Goal: Task Accomplishment & Management: Complete application form

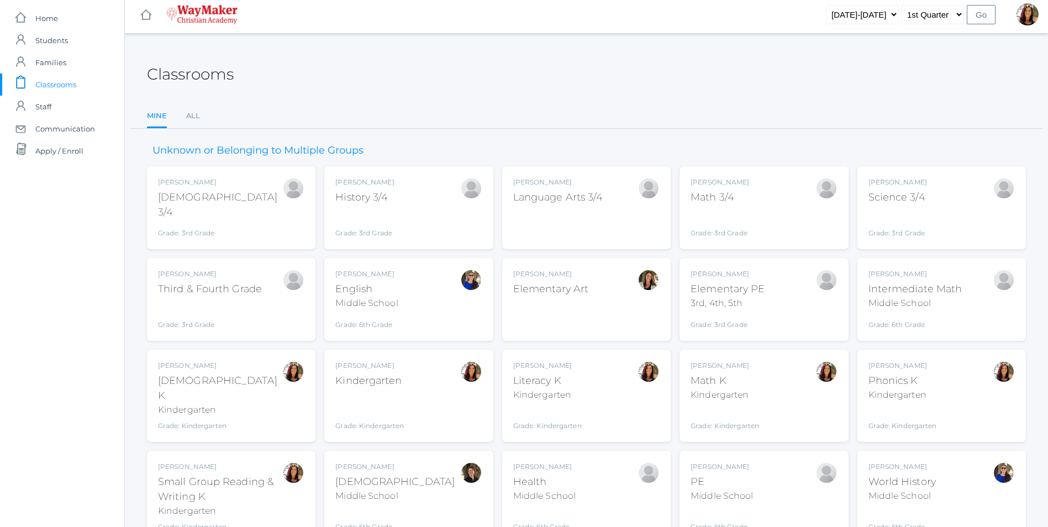
scroll to position [142, 0]
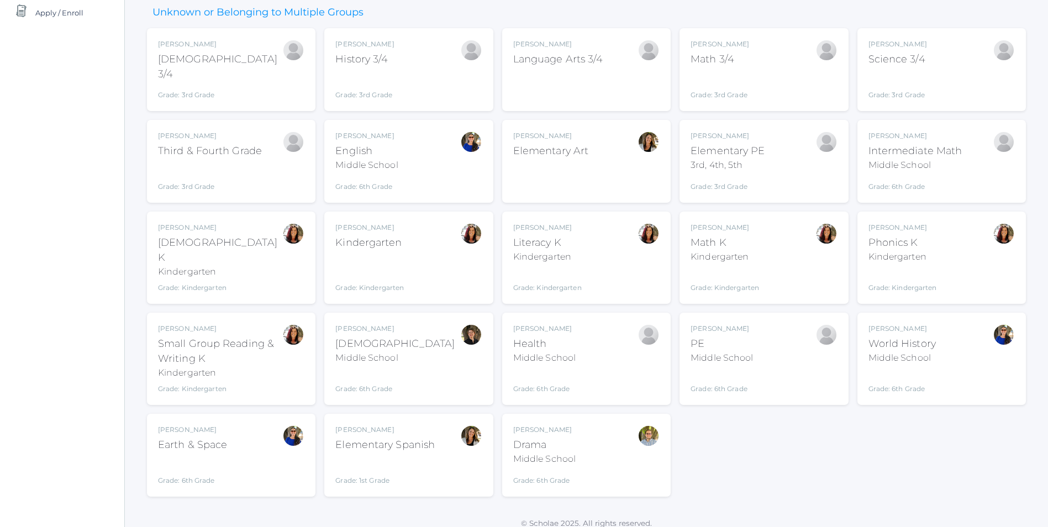
click at [264, 257] on div "Gina Pecor Bible K Kindergarten Grade: Kindergarten KINDER" at bounding box center [231, 258] width 146 height 70
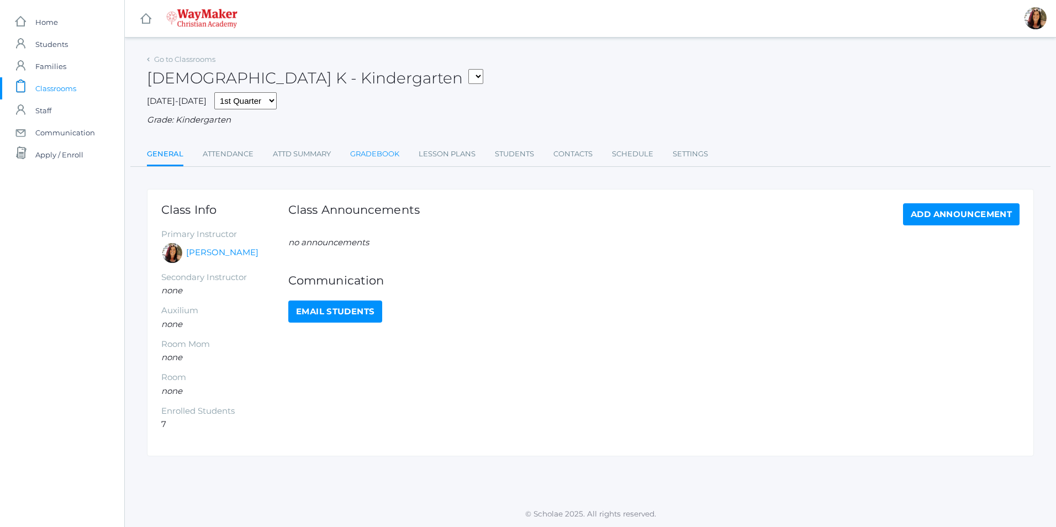
click at [377, 153] on link "Gradebook" at bounding box center [374, 154] width 49 height 22
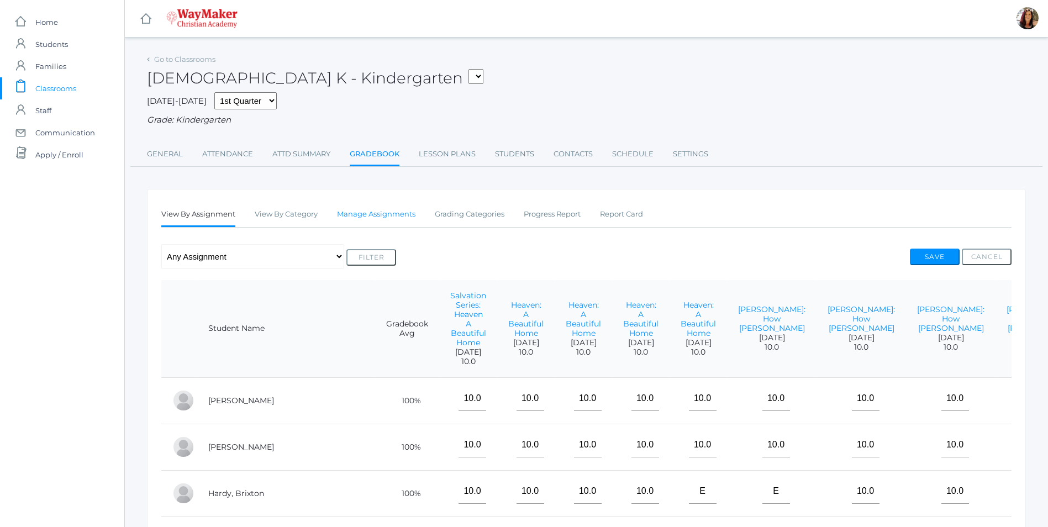
click at [400, 212] on link "Manage Assignments" at bounding box center [376, 214] width 78 height 22
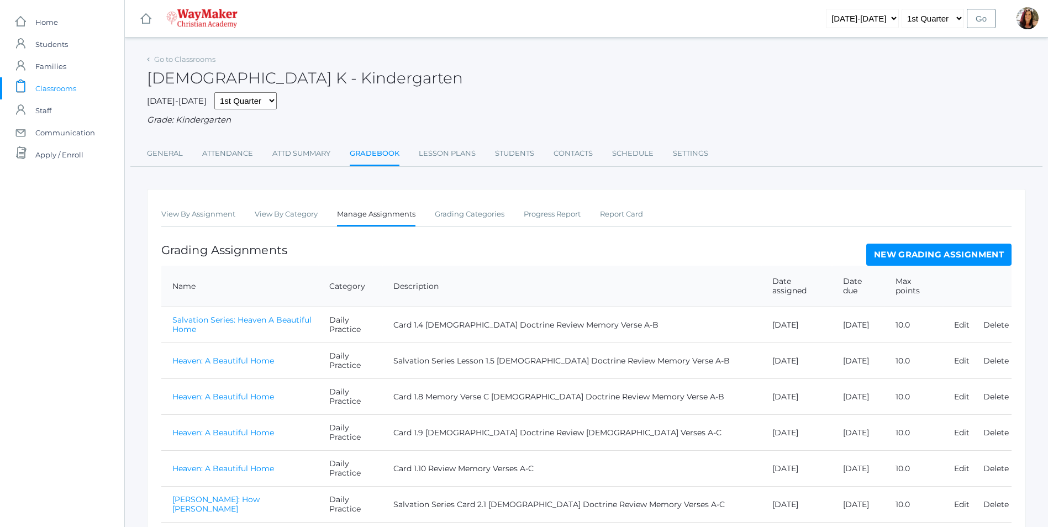
click at [953, 252] on link "New Grading Assignment" at bounding box center [938, 255] width 145 height 22
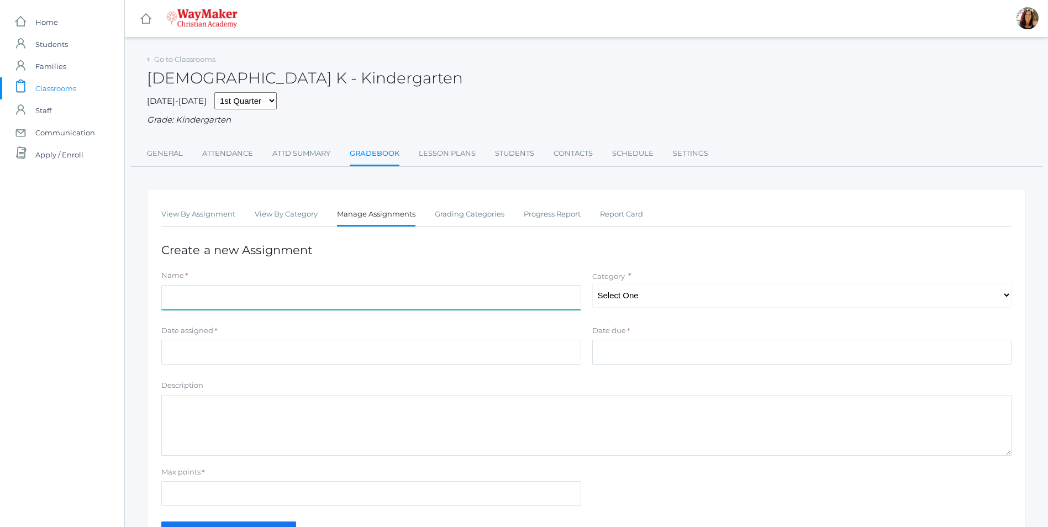
click at [305, 305] on input "Name" at bounding box center [371, 297] width 420 height 25
type input "The Crucifixion of Christ"
click at [1011, 292] on select "Select One Daily Practice Summative Assessment" at bounding box center [802, 295] width 420 height 25
select select "1100"
click at [592, 284] on select "Select One Daily Practice Summative Assessment" at bounding box center [802, 295] width 420 height 25
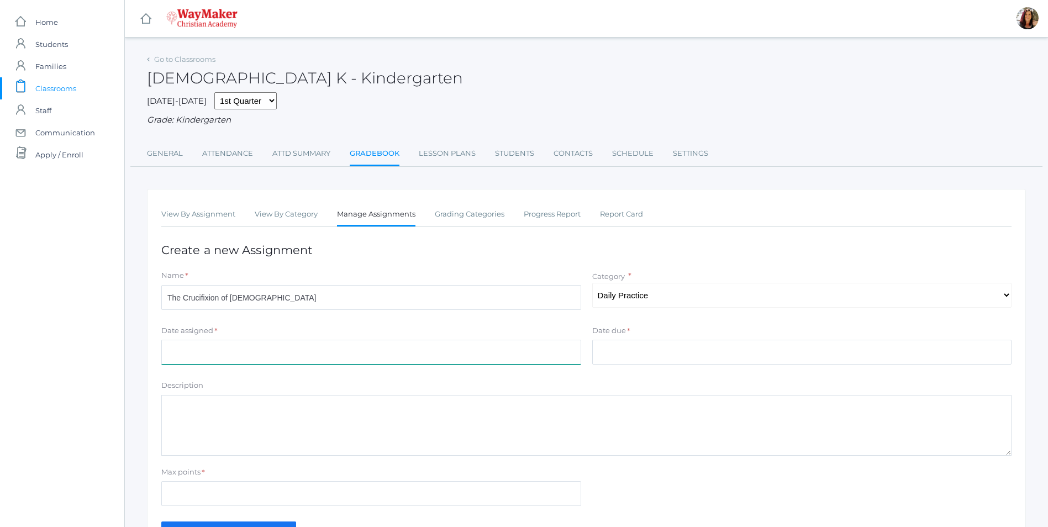
click at [235, 350] on input "Date assigned" at bounding box center [371, 352] width 420 height 25
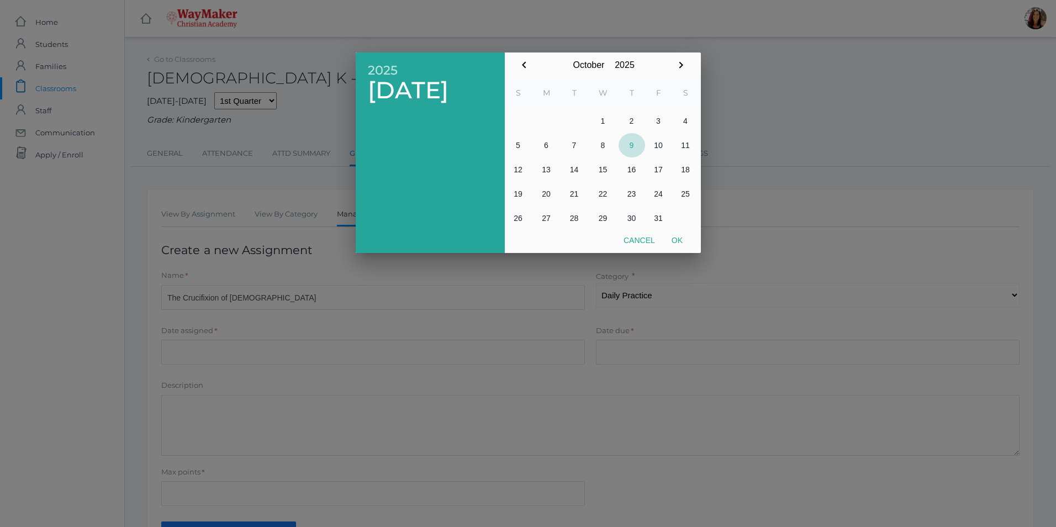
click at [630, 144] on button "9" at bounding box center [632, 145] width 27 height 24
click at [678, 240] on button "Ok" at bounding box center [678, 240] width 28 height 20
type input "[DATE]"
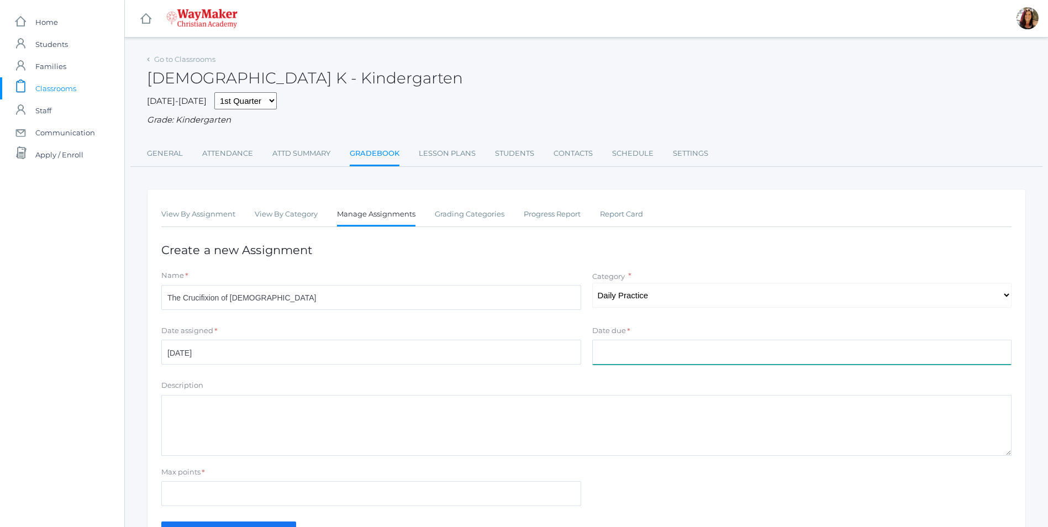
click at [611, 361] on input "Date due" at bounding box center [802, 352] width 420 height 25
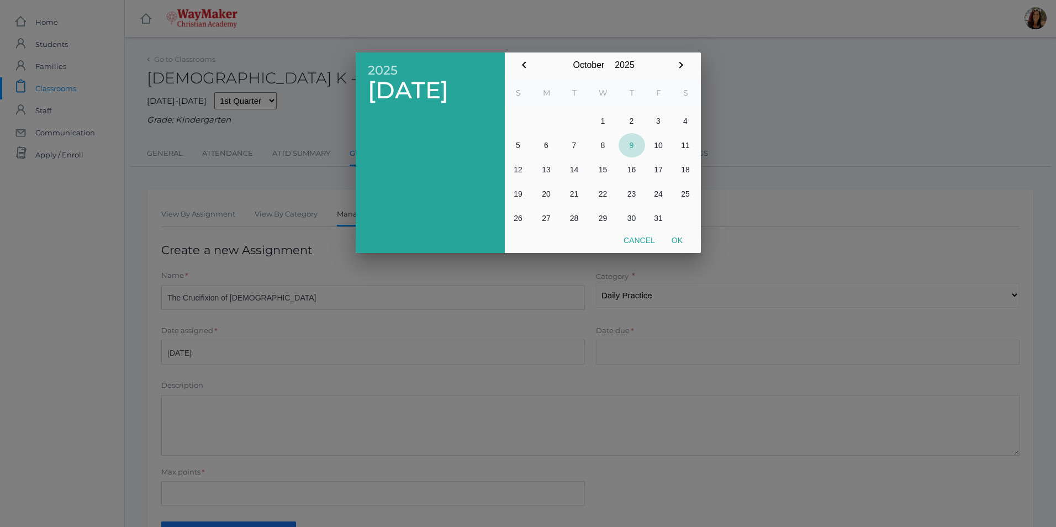
click at [635, 148] on button "9" at bounding box center [632, 145] width 27 height 24
click at [677, 239] on button "Ok" at bounding box center [678, 240] width 28 height 20
type input "[DATE]"
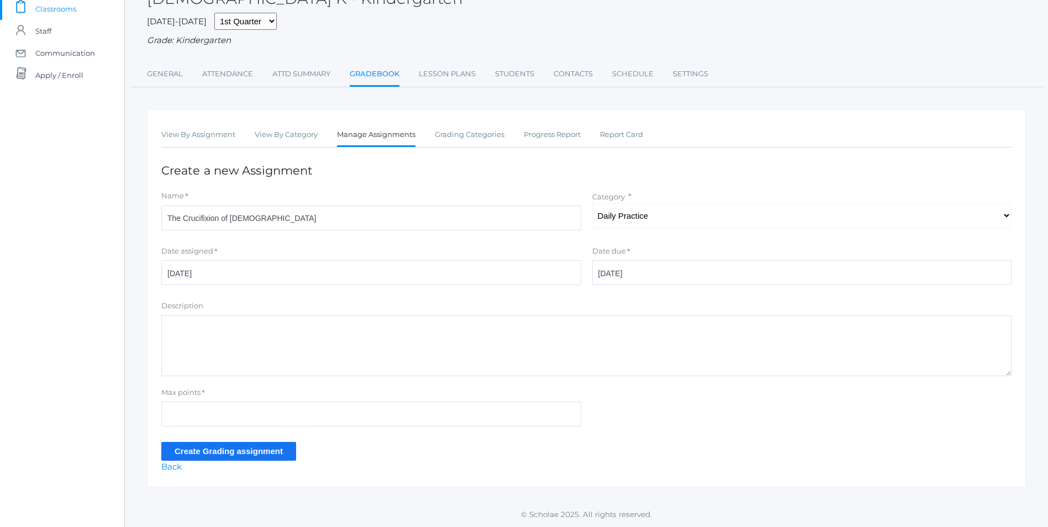
scroll to position [81, 0]
click at [235, 332] on textarea "Description" at bounding box center [586, 345] width 850 height 61
type textarea "Card 3.2 Pastor Bruch Prep Review Memory Verses A-F"
click at [212, 399] on div "Max points *" at bounding box center [371, 394] width 420 height 15
click at [207, 412] on input "Max points" at bounding box center [371, 414] width 420 height 25
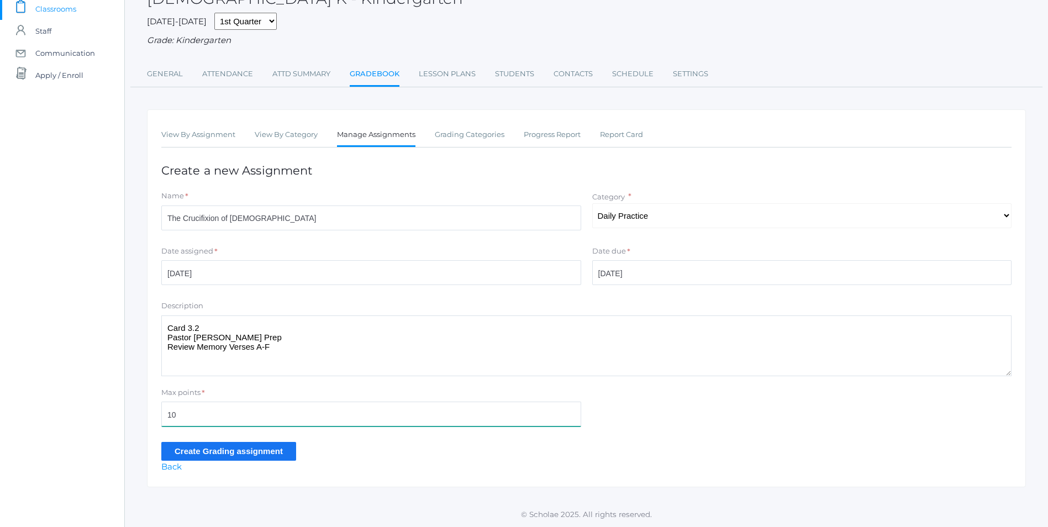
type input "10"
click at [271, 454] on input "Create Grading assignment" at bounding box center [228, 451] width 135 height 18
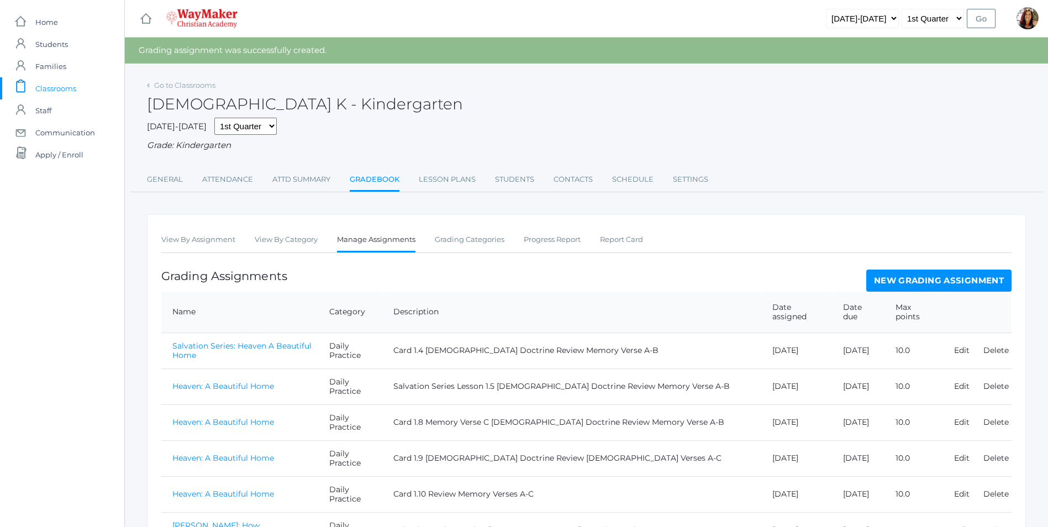
scroll to position [329, 0]
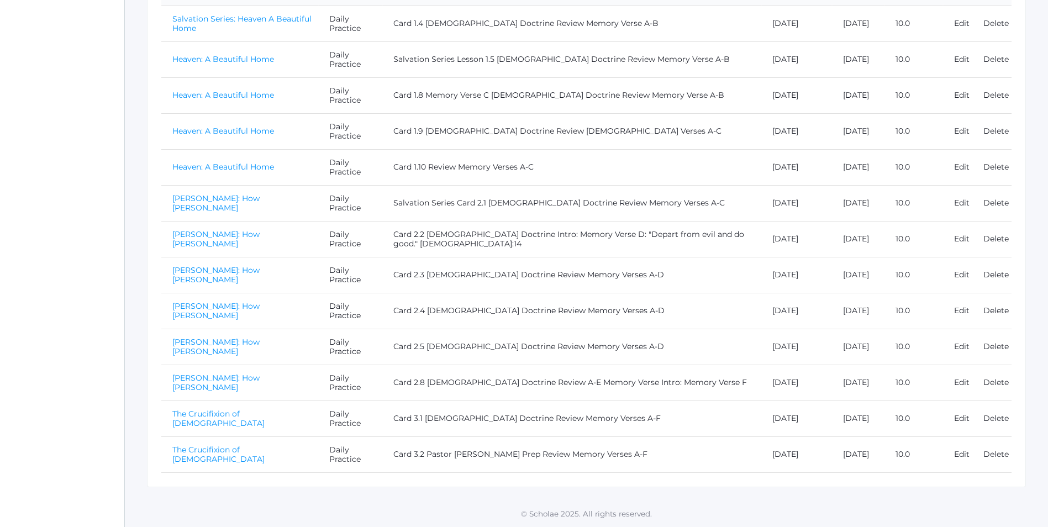
click at [230, 455] on link "The Crucifixion of [DEMOGRAPHIC_DATA]" at bounding box center [218, 454] width 92 height 19
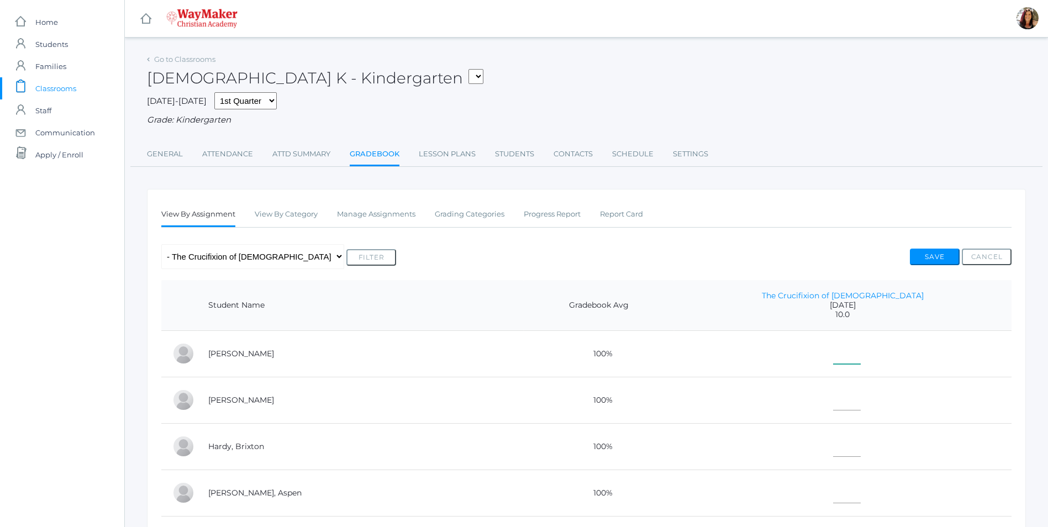
click at [861, 360] on input"] "text" at bounding box center [847, 351] width 28 height 25
type input"] "10"
click at [861, 404] on input"] "text" at bounding box center [847, 398] width 28 height 25
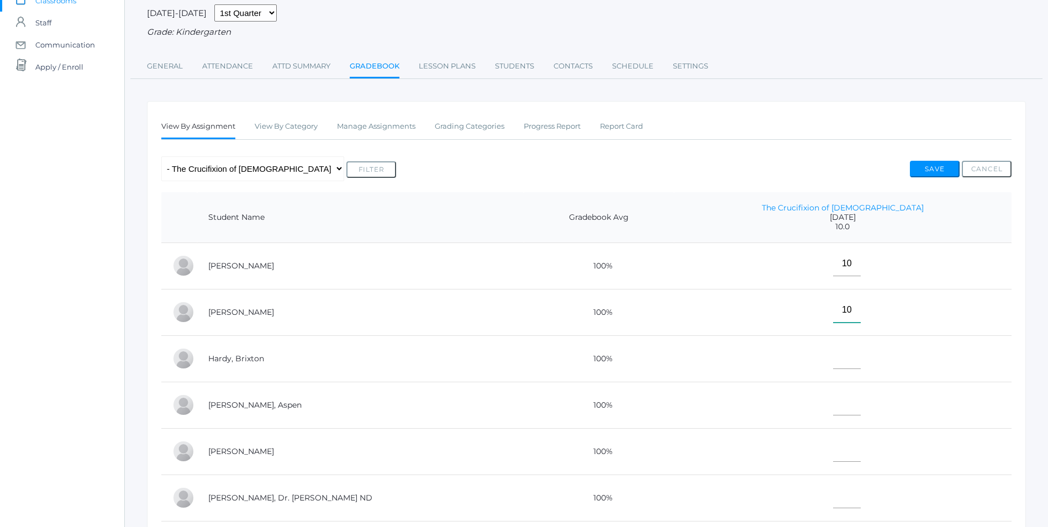
scroll to position [111, 0]
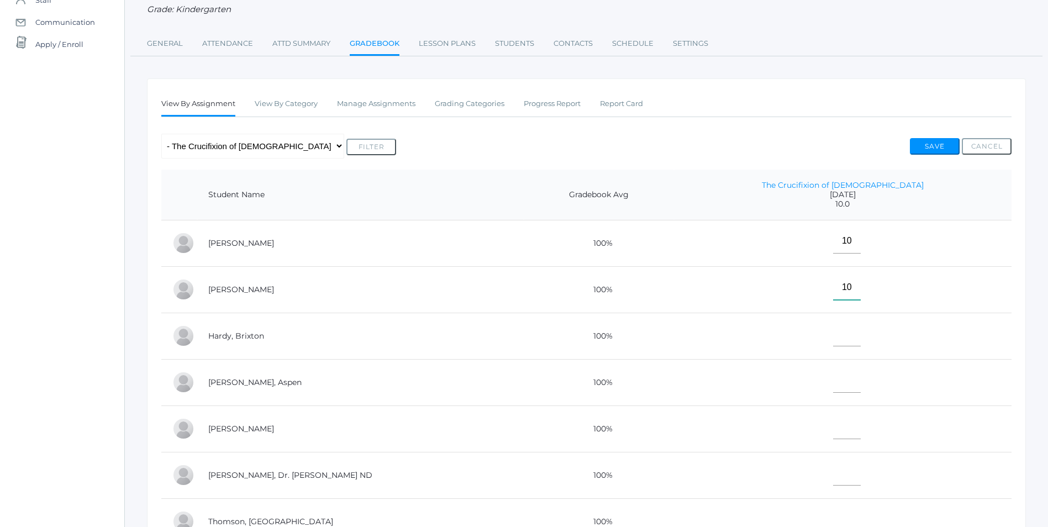
type input"] "10"
click at [861, 344] on input"] "text" at bounding box center [847, 334] width 28 height 25
type input"] "10"
click at [861, 388] on input"] "text" at bounding box center [847, 380] width 28 height 25
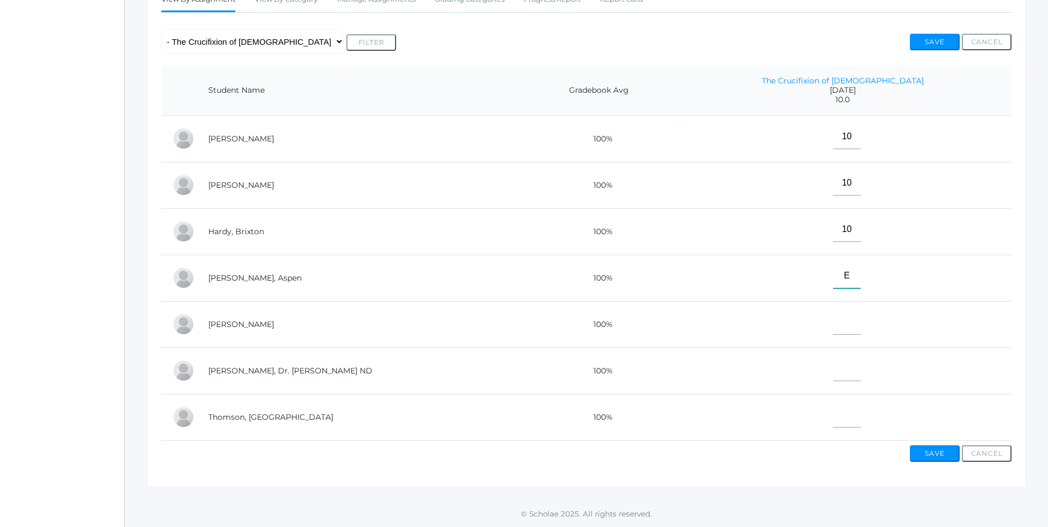
scroll to position [225, 0]
type input"] "E"
click at [861, 360] on input"] "text" at bounding box center [847, 368] width 28 height 25
type input"] "10"
click at [861, 418] on input"] "text" at bounding box center [847, 415] width 28 height 25
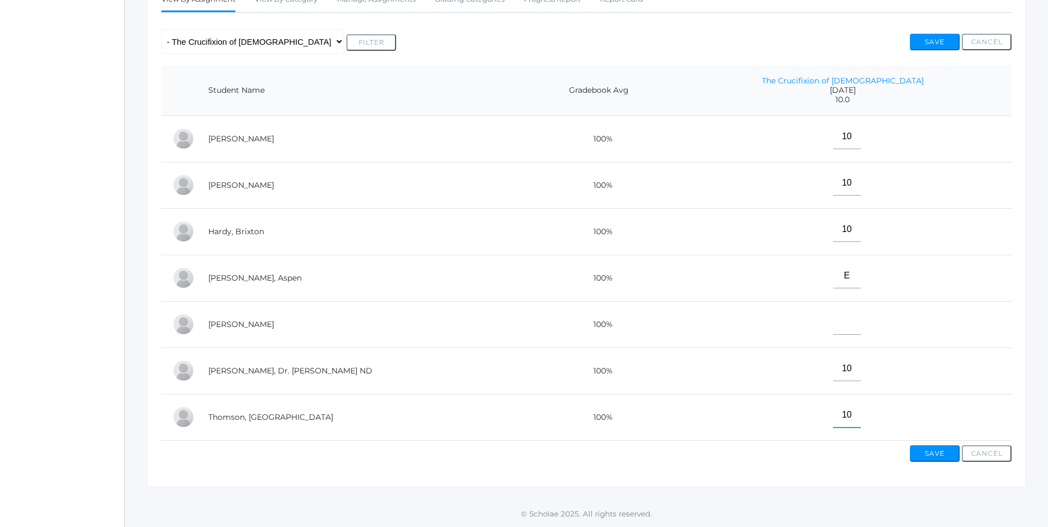
type input"] "10"
click at [938, 452] on button "Save" at bounding box center [935, 453] width 50 height 17
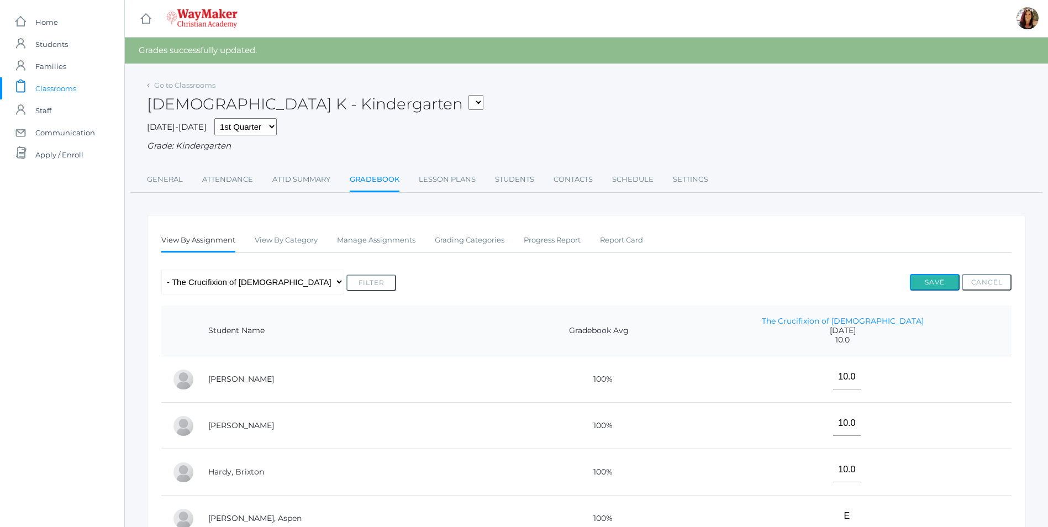
click at [918, 283] on button "Save" at bounding box center [935, 282] width 50 height 17
click at [469, 99] on select "KINDER - Phonics K Kindergarten KINDER - Literacy K Kindergarten KINDER - Bible…" at bounding box center [476, 102] width 15 height 15
select select "2555"
click at [469, 95] on select "KINDER - Phonics K Kindergarten KINDER - Literacy K Kindergarten KINDER - Bible…" at bounding box center [476, 102] width 15 height 15
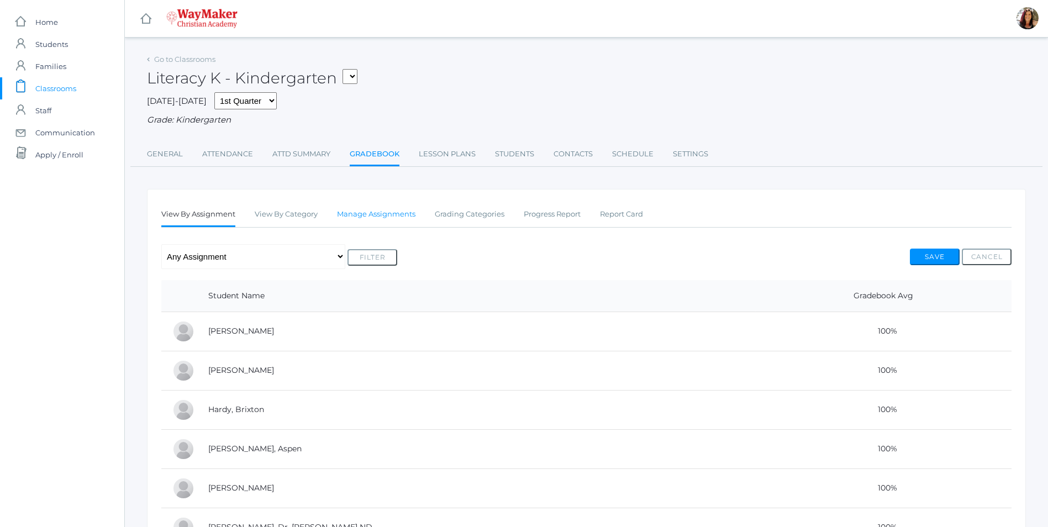
click at [371, 219] on link "Manage Assignments" at bounding box center [376, 214] width 78 height 22
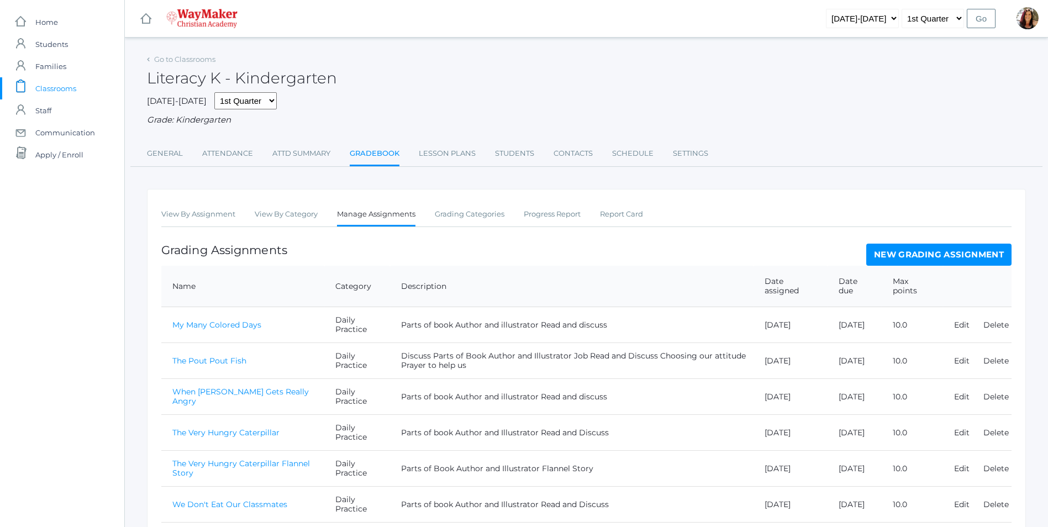
click at [970, 251] on link "New Grading Assignment" at bounding box center [938, 255] width 145 height 22
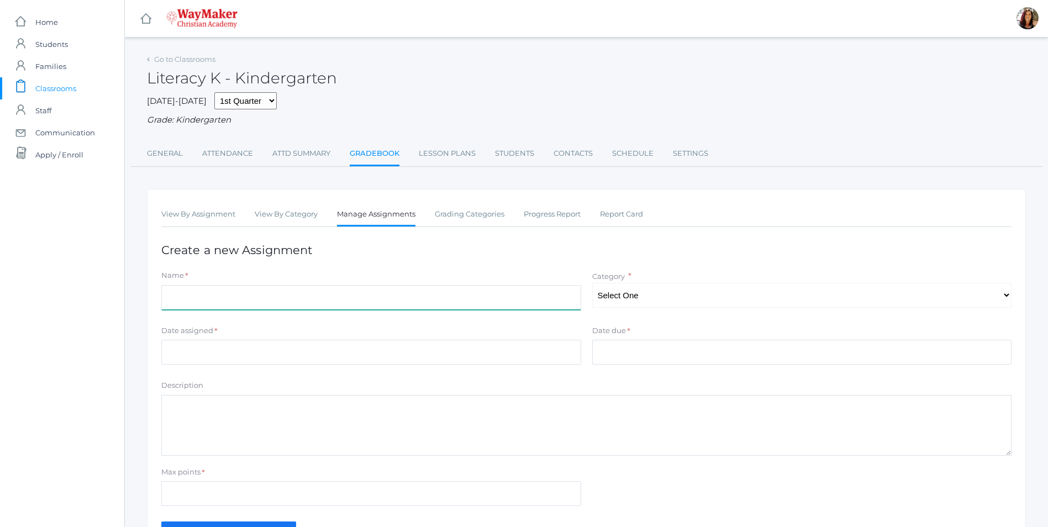
click at [190, 296] on input "Name" at bounding box center [371, 297] width 420 height 25
type input "Caps for Sale"
click at [1001, 298] on select "Select One Daily Practice Summative Assessment" at bounding box center [802, 295] width 420 height 25
select select "1102"
click at [592, 284] on select "Select One Daily Practice Summative Assessment" at bounding box center [802, 295] width 420 height 25
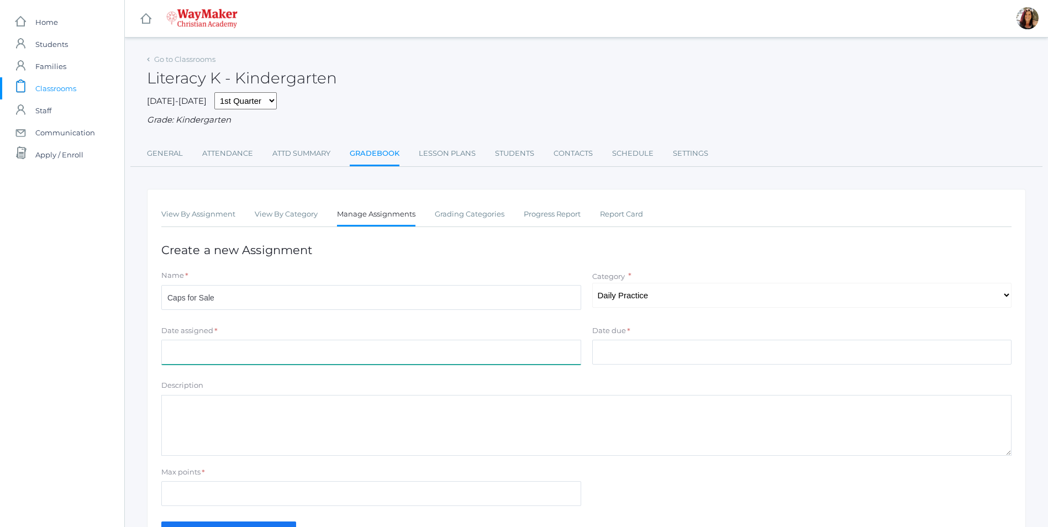
click at [171, 364] on input "Date assigned" at bounding box center [371, 352] width 420 height 25
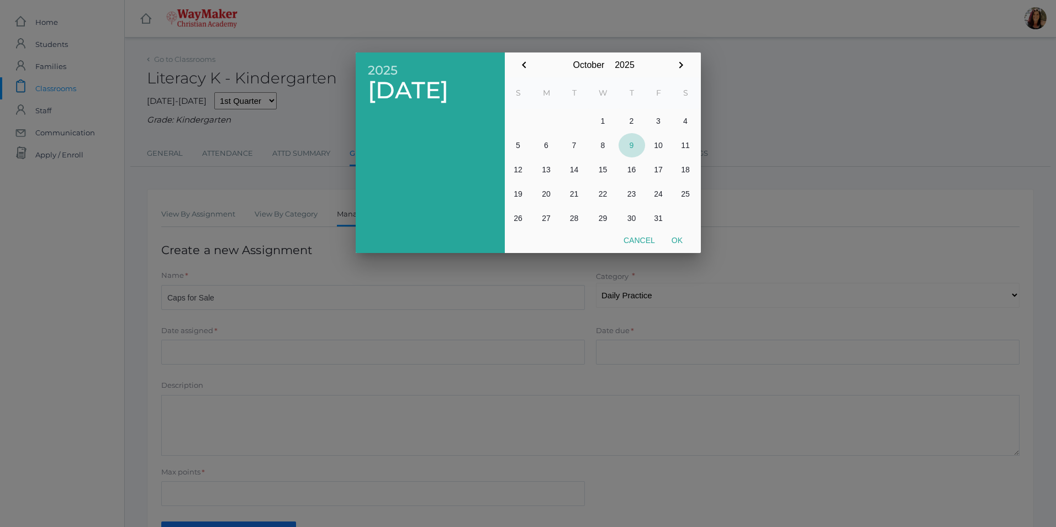
click at [633, 146] on button "9" at bounding box center [632, 145] width 27 height 24
click at [678, 243] on button "Ok" at bounding box center [678, 240] width 28 height 20
type input "[DATE]"
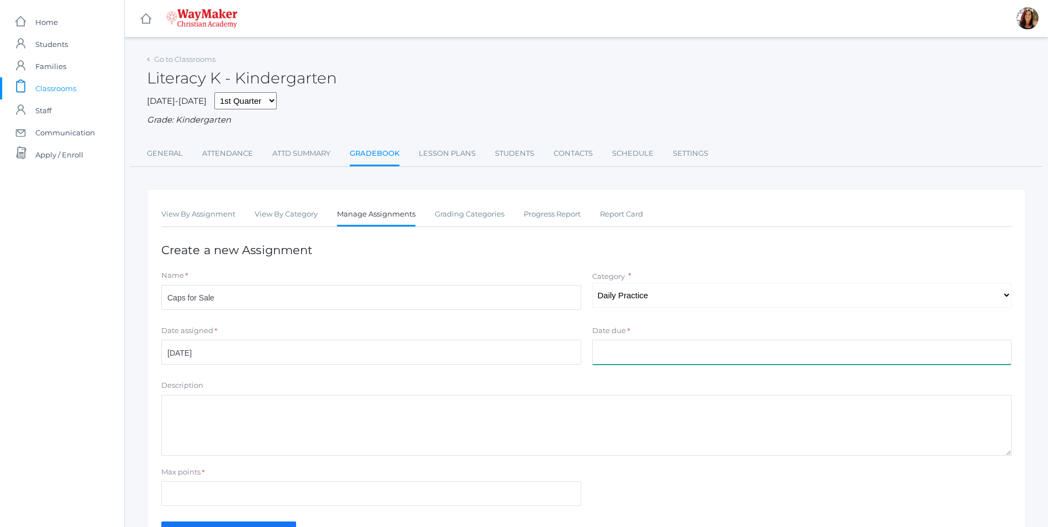
click at [612, 345] on input "Date due" at bounding box center [802, 352] width 420 height 25
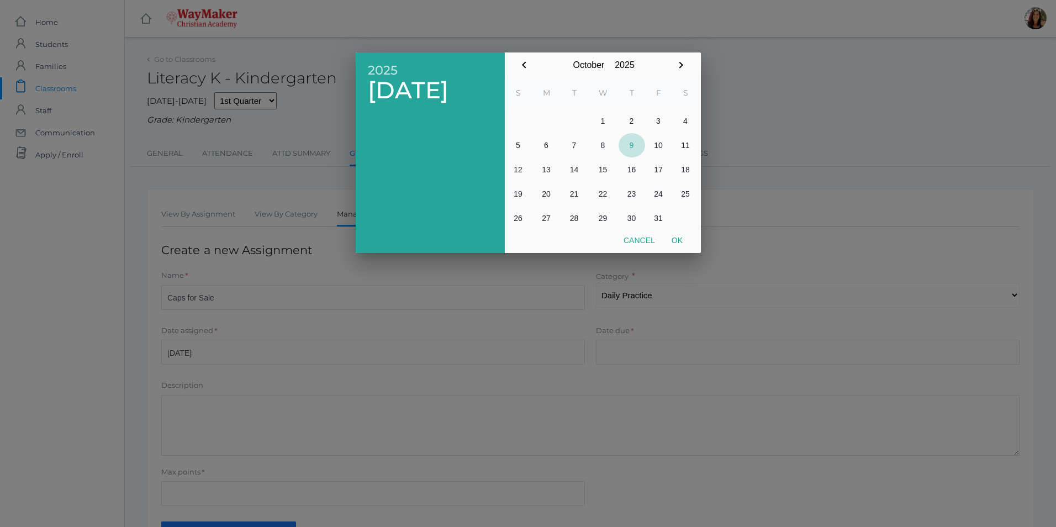
click at [634, 147] on button "9" at bounding box center [632, 145] width 27 height 24
click at [683, 236] on button "Ok" at bounding box center [678, 240] width 28 height 20
type input "[DATE]"
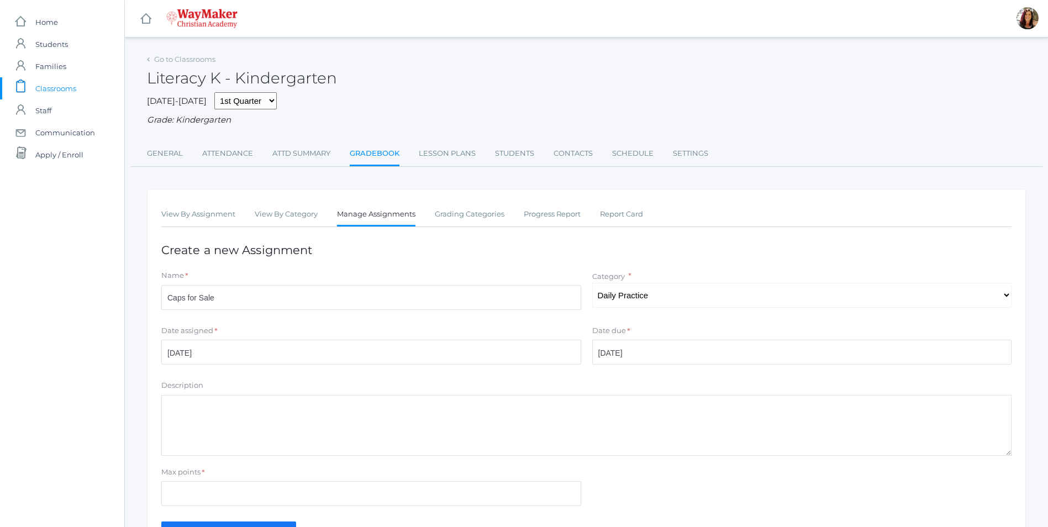
click at [204, 405] on textarea "Description" at bounding box center [586, 425] width 850 height 61
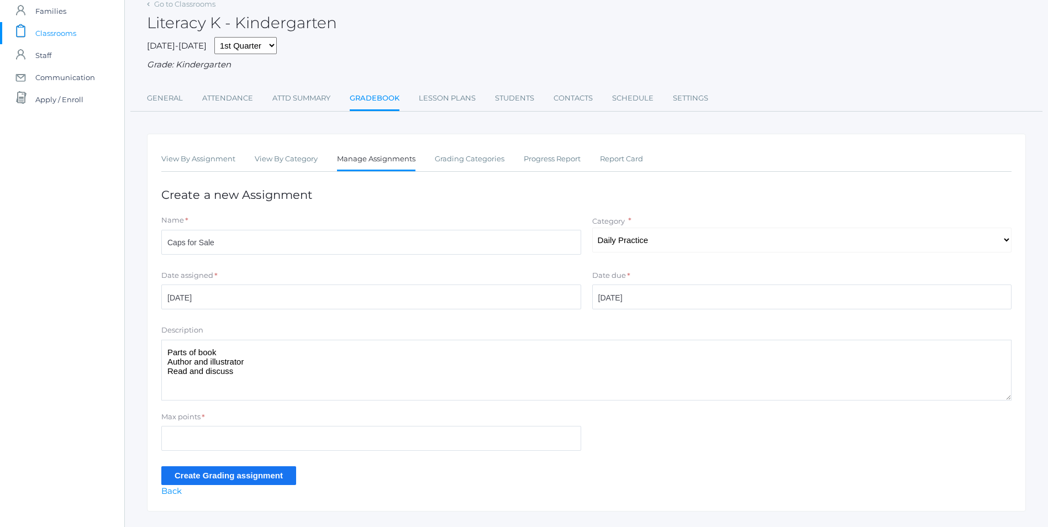
type textarea "Parts of book Author and illustrator Read and discuss"
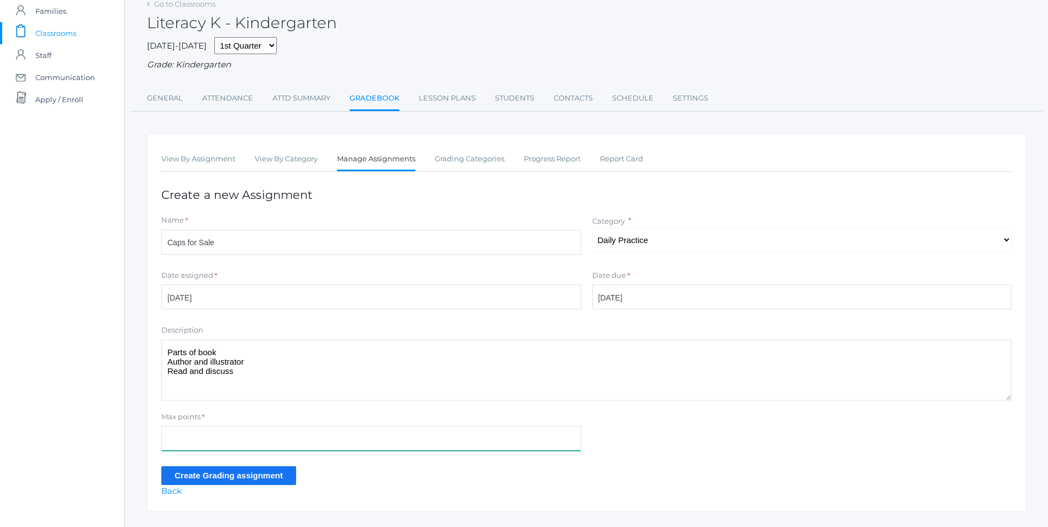
click at [197, 437] on input "Max points" at bounding box center [371, 438] width 420 height 25
type input "10"
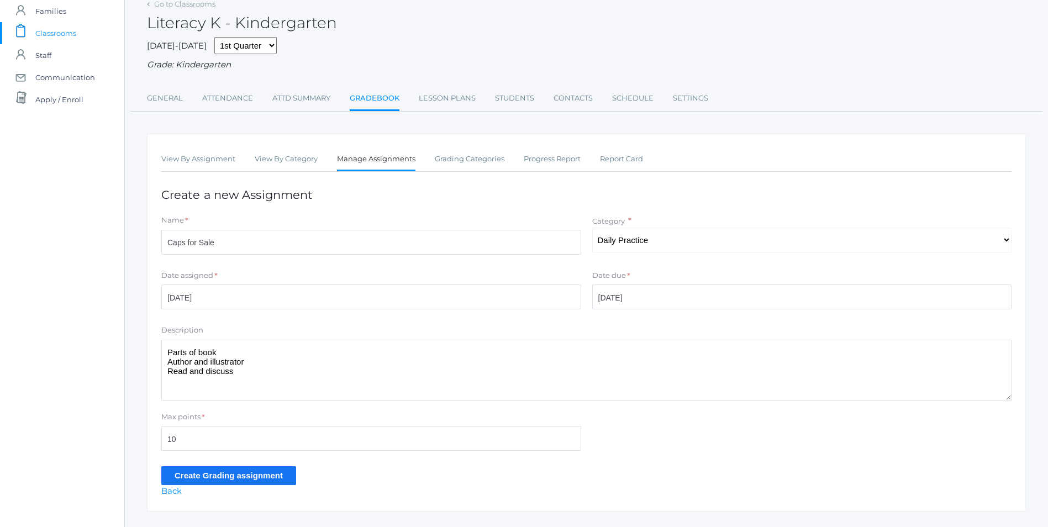
click at [197, 473] on input "Create Grading assignment" at bounding box center [228, 475] width 135 height 18
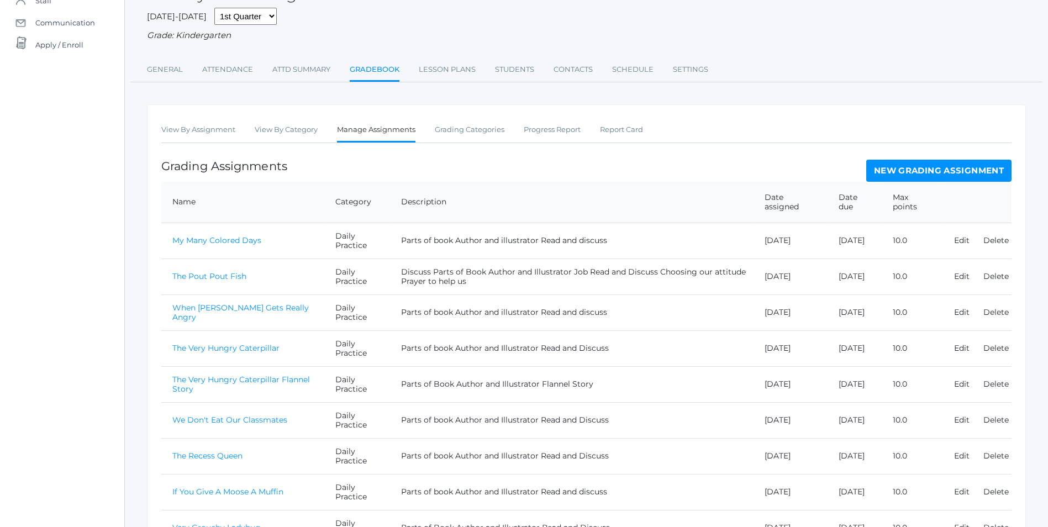
scroll to position [329, 0]
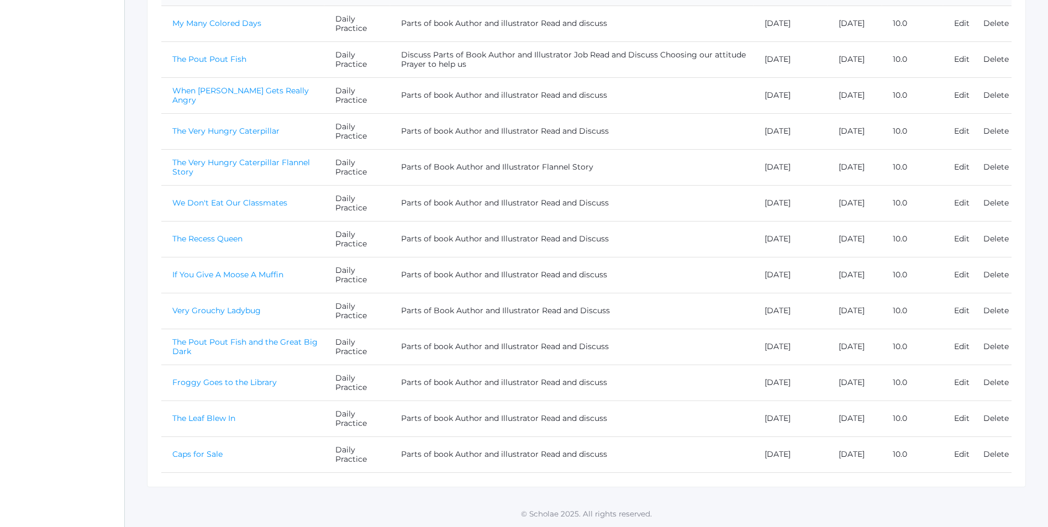
click at [220, 456] on link "Caps for Sale" at bounding box center [197, 454] width 50 height 10
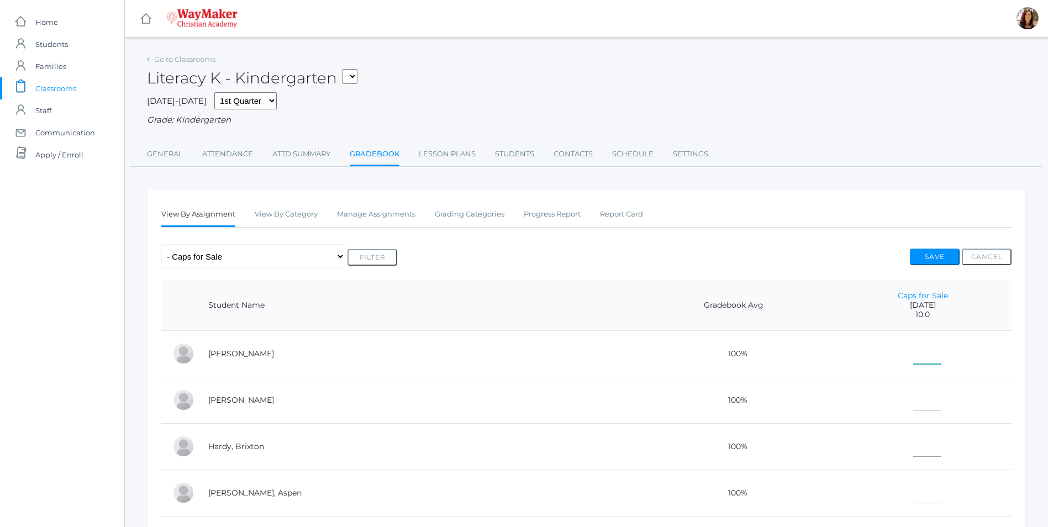
click at [916, 356] on input"] "text" at bounding box center [927, 351] width 28 height 25
type input"] "10"
click at [922, 411] on input"] "text" at bounding box center [927, 398] width 28 height 25
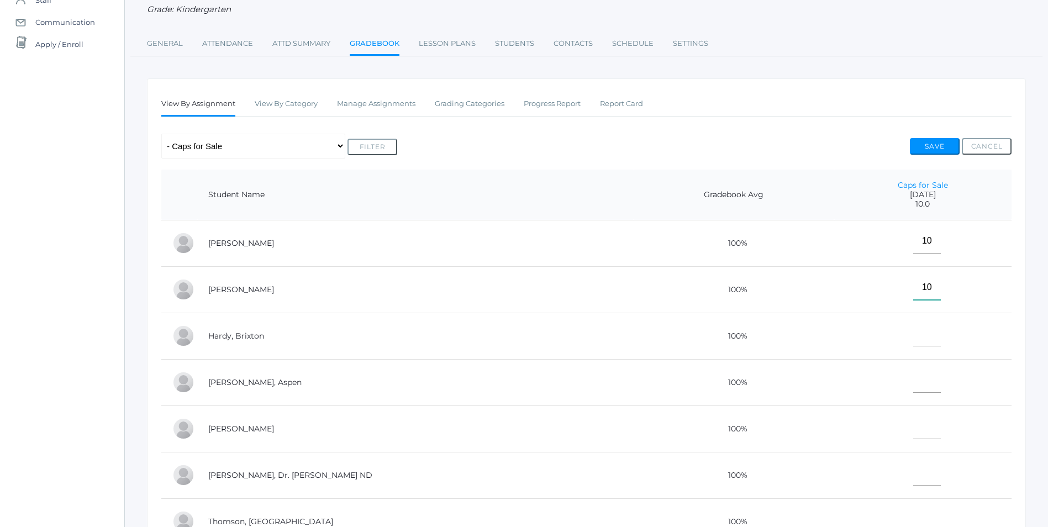
type input"] "10"
click at [915, 336] on input"] "text" at bounding box center [927, 334] width 28 height 25
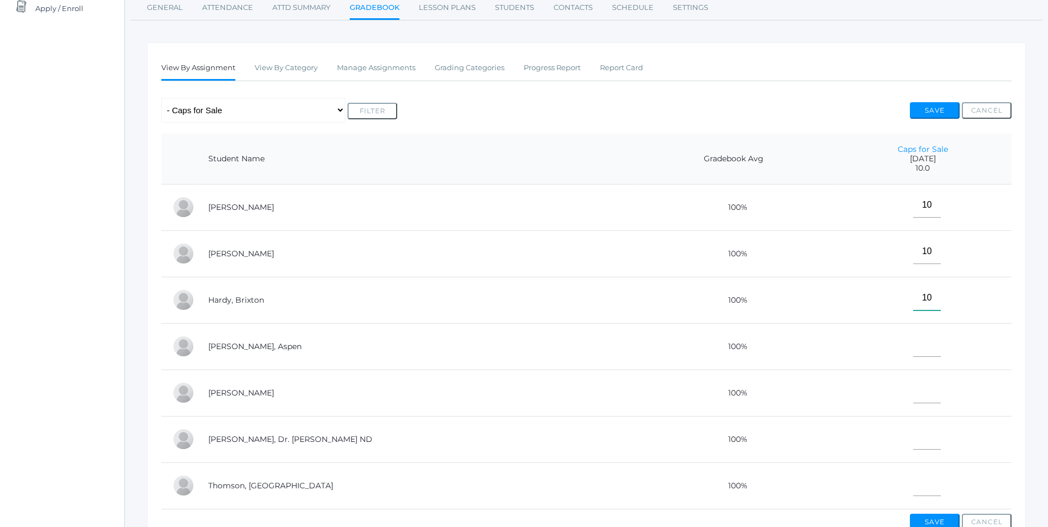
scroll to position [166, 0]
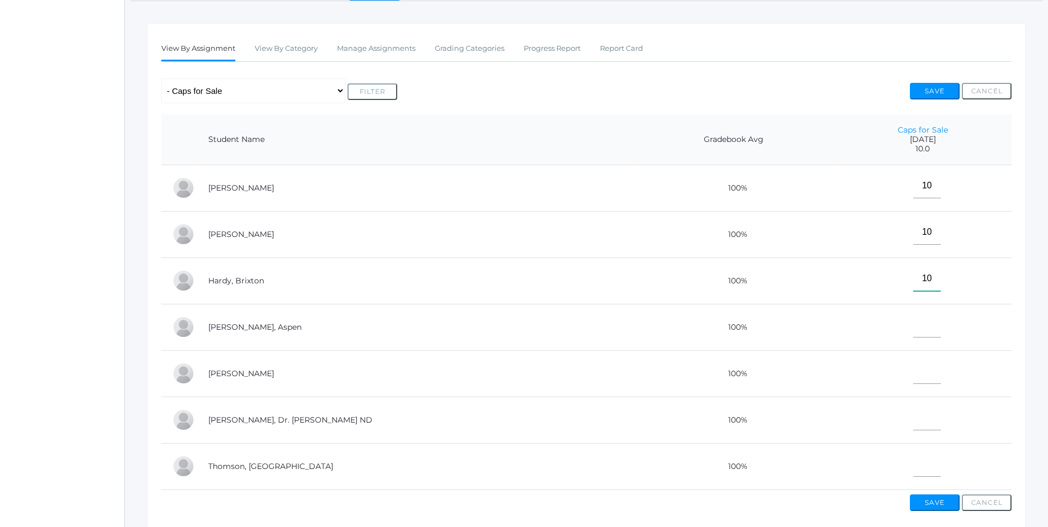
type input"] "10"
click at [915, 335] on input"] "text" at bounding box center [927, 325] width 28 height 25
type input"] "E"
click at [914, 425] on input"] "text" at bounding box center [927, 418] width 28 height 25
type input"] "10"
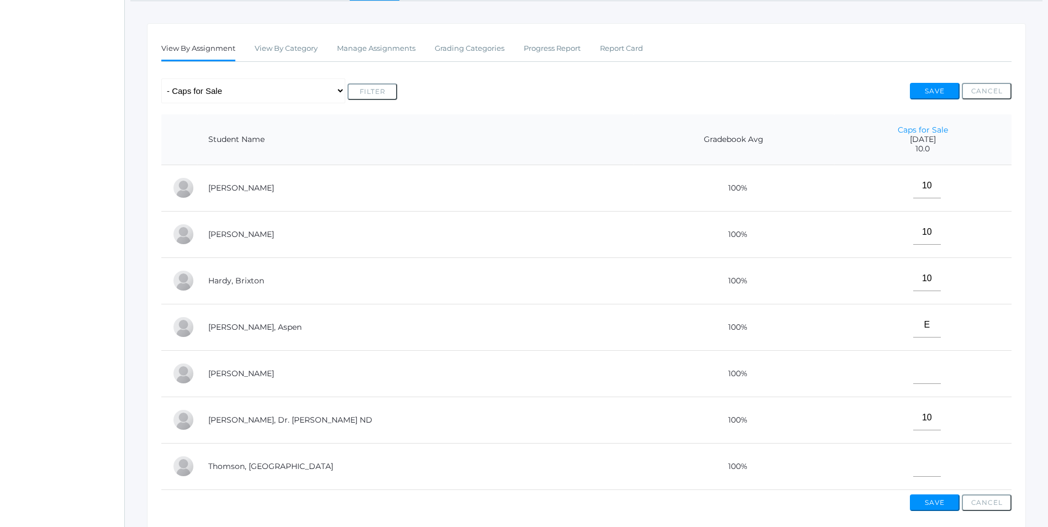
click at [927, 466] on td at bounding box center [922, 466] width 177 height 46
click at [922, 473] on input"] "text" at bounding box center [927, 464] width 28 height 25
type input"] "10"
click at [938, 511] on button "Save" at bounding box center [935, 502] width 50 height 17
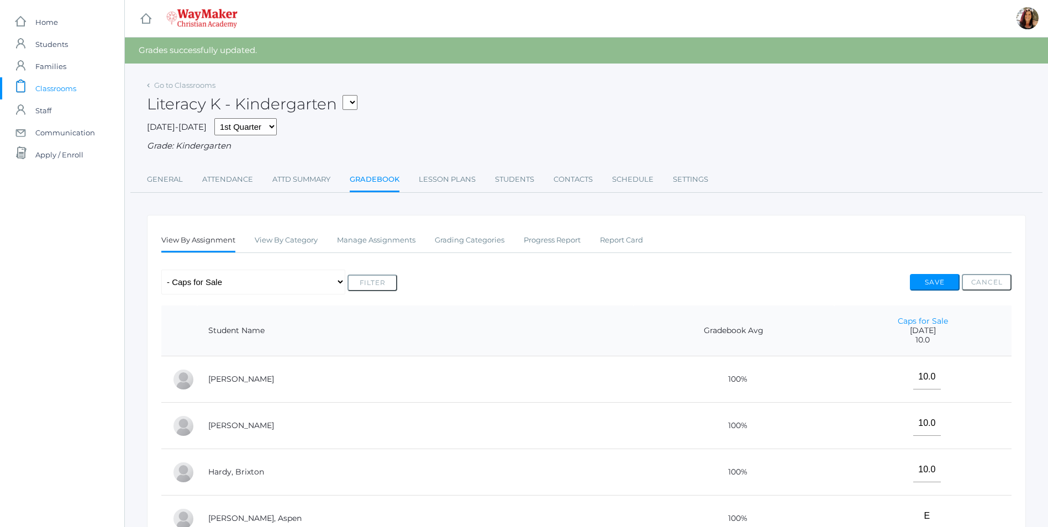
click at [356, 97] on select "KINDER - Phonics K Kindergarten KINDER - Literacy K Kindergarten KINDER - Bible…" at bounding box center [350, 102] width 15 height 15
select select "2556"
click at [346, 95] on select "KINDER - Phonics K Kindergarten KINDER - Literacy K Kindergarten KINDER - Bible…" at bounding box center [350, 102] width 15 height 15
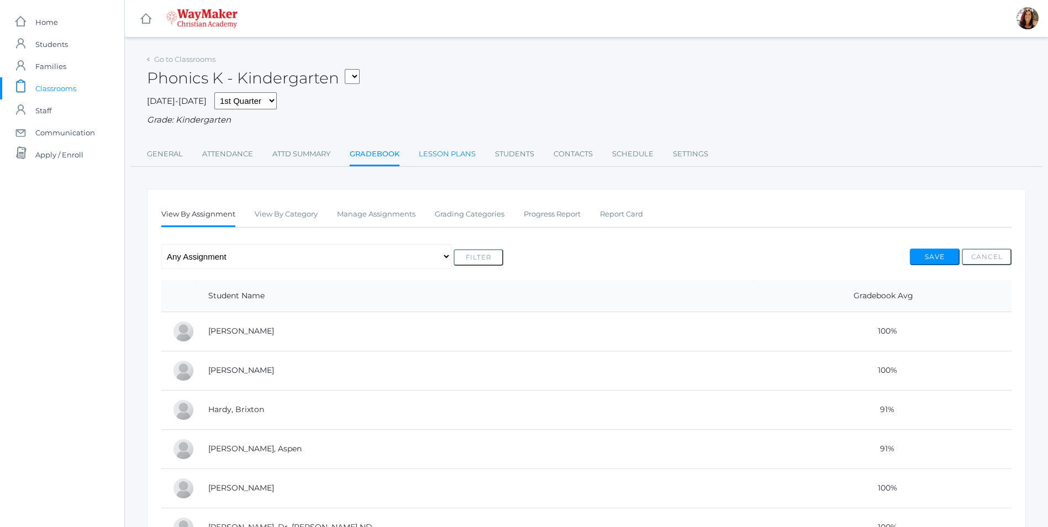
click at [438, 154] on link "Lesson Plans" at bounding box center [447, 154] width 57 height 22
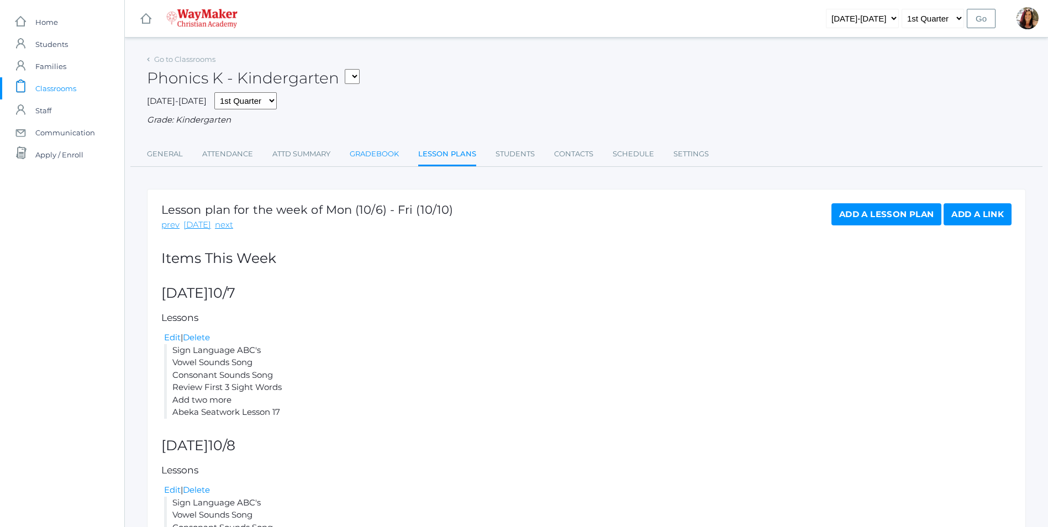
click at [387, 155] on link "Gradebook" at bounding box center [374, 154] width 49 height 22
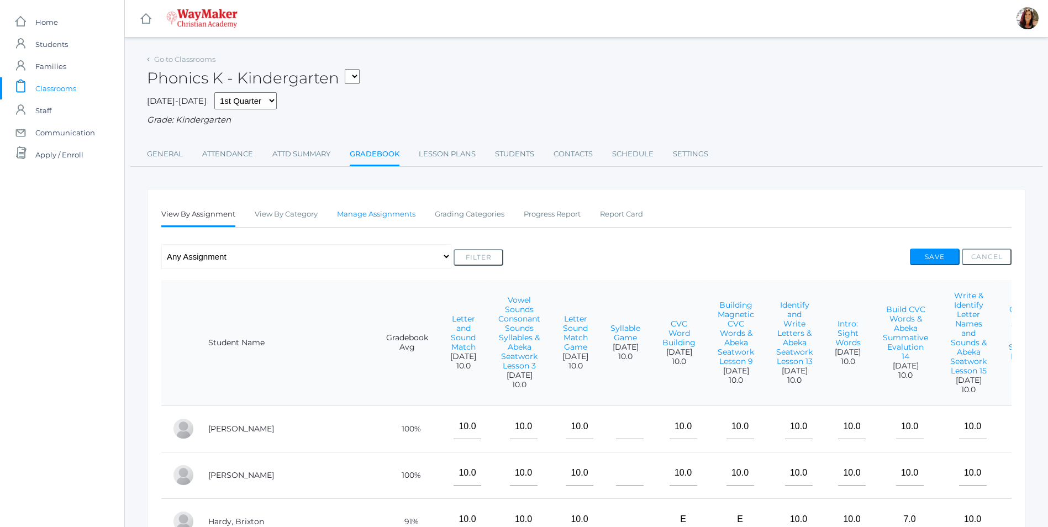
click at [372, 218] on link "Manage Assignments" at bounding box center [376, 214] width 78 height 22
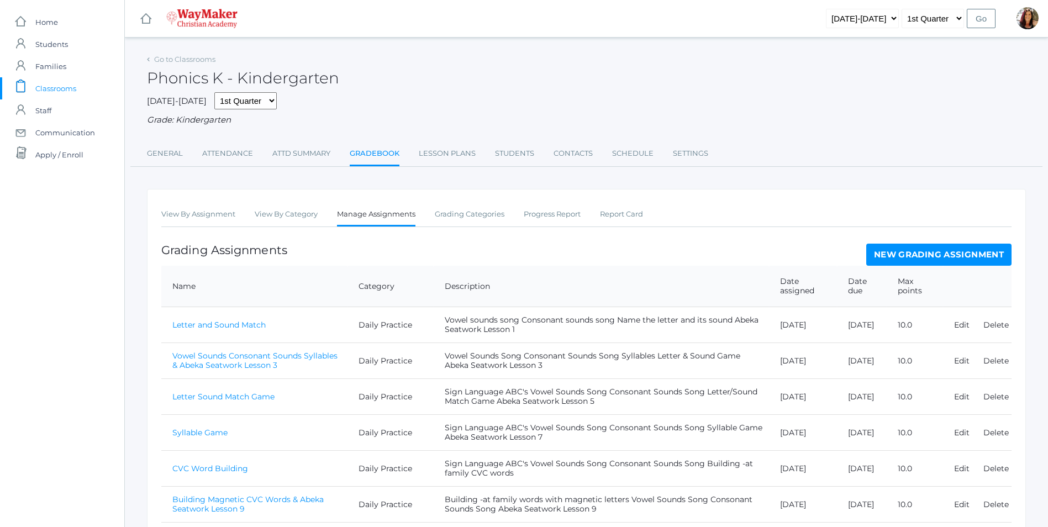
click at [938, 258] on link "New Grading Assignment" at bounding box center [938, 255] width 145 height 22
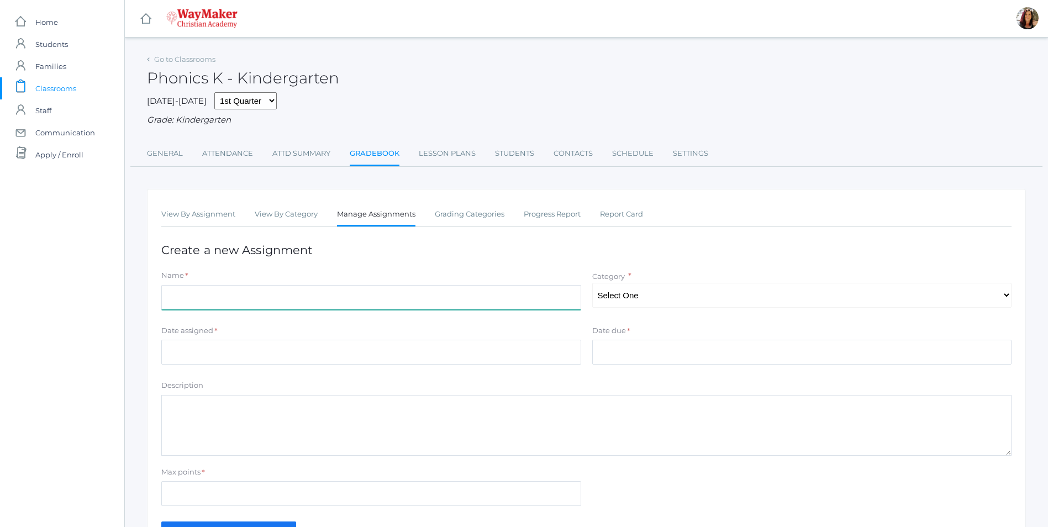
click at [215, 294] on input "Name" at bounding box center [371, 297] width 420 height 25
type input "C"
type input "Build CVC Words & Abeka Seatwork Lesson 19"
click at [1008, 295] on select "Select One Daily Practice Summative Assessment" at bounding box center [802, 295] width 420 height 25
select select "1104"
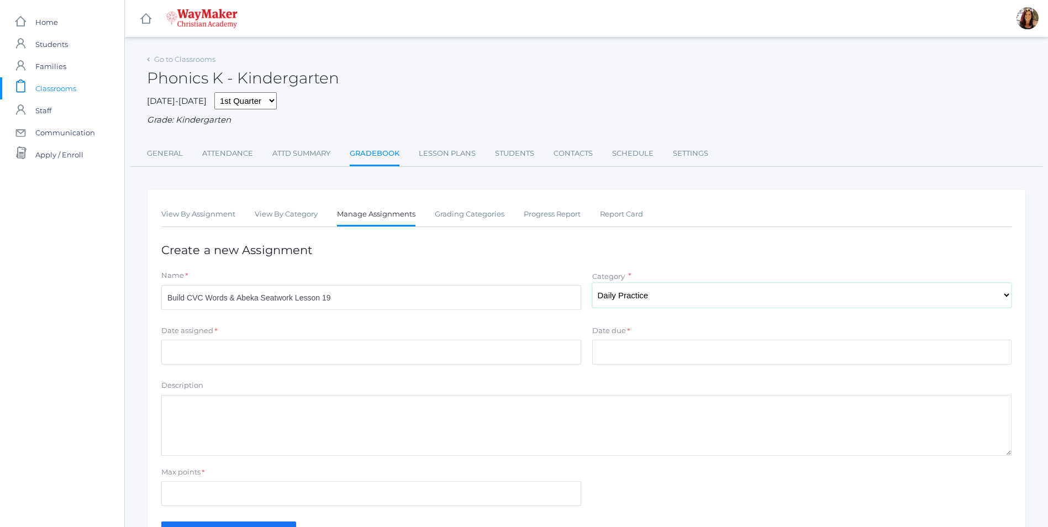
click at [592, 284] on select "Select One Daily Practice Summative Assessment" at bounding box center [802, 295] width 420 height 25
click at [214, 359] on input "Date assigned" at bounding box center [371, 352] width 420 height 25
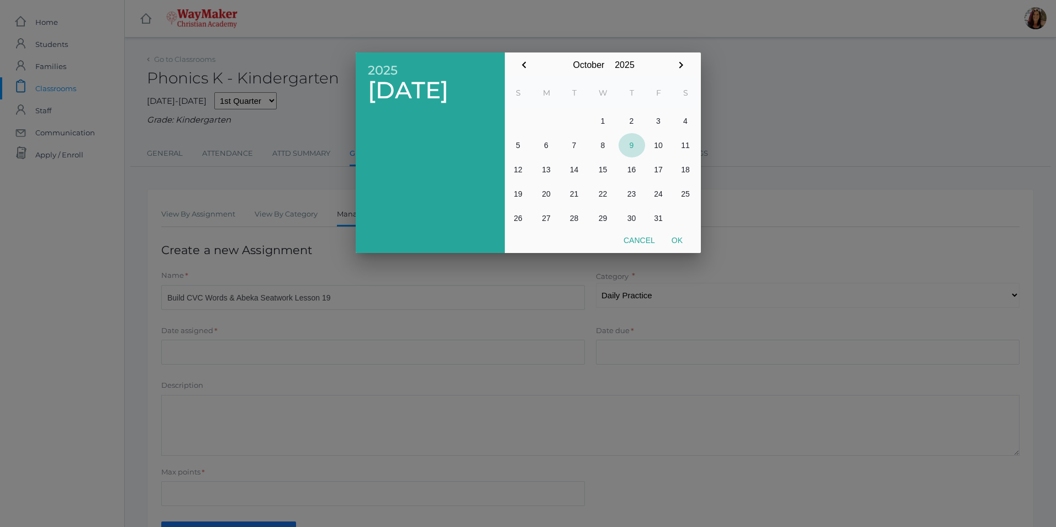
click at [632, 149] on button "9" at bounding box center [632, 145] width 27 height 24
click at [680, 238] on button "Ok" at bounding box center [678, 240] width 28 height 20
type input "[DATE]"
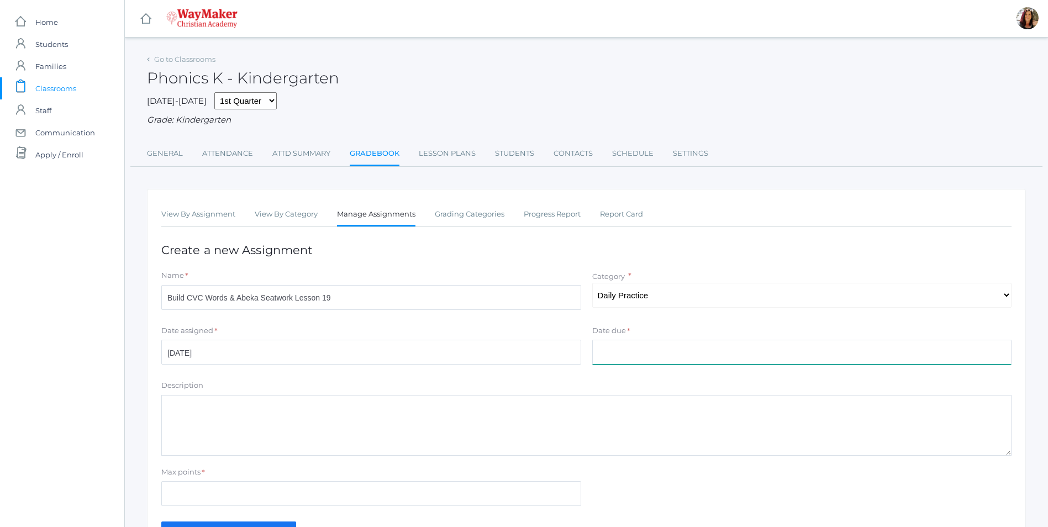
click at [604, 355] on input "Date due" at bounding box center [802, 352] width 420 height 25
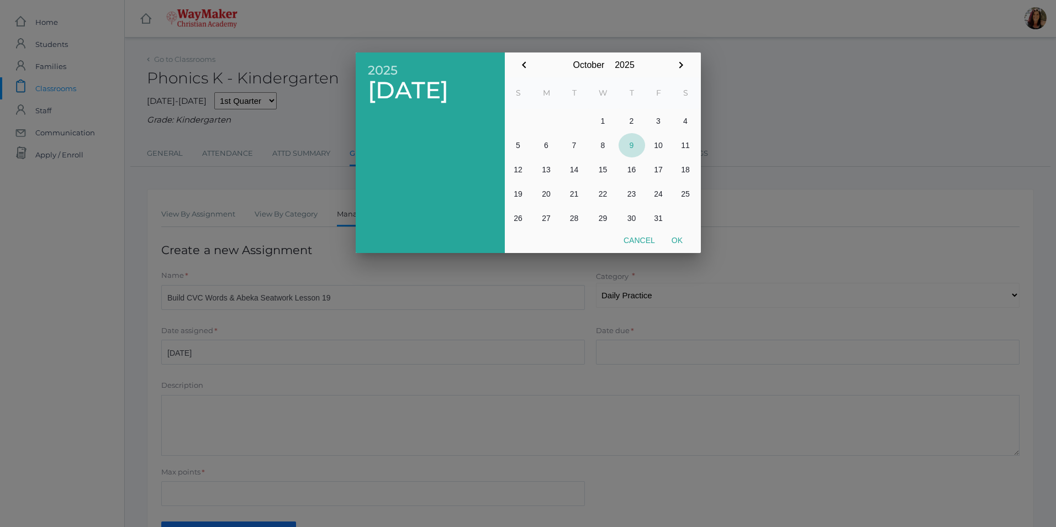
click at [630, 150] on button "9" at bounding box center [632, 145] width 27 height 24
click at [680, 244] on button "Ok" at bounding box center [678, 240] width 28 height 20
type input "[DATE]"
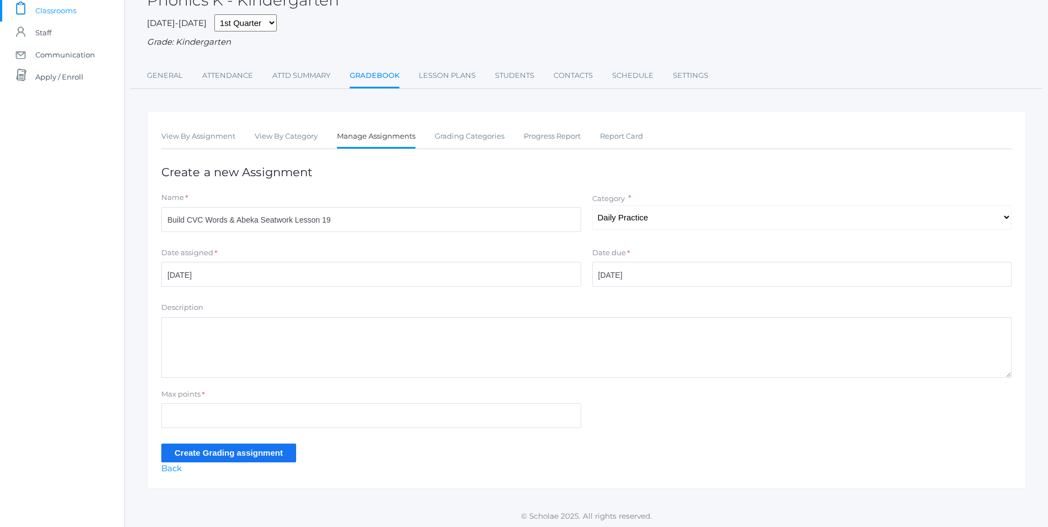
scroll to position [81, 0]
click at [203, 334] on textarea "Description" at bounding box center [586, 345] width 850 height 61
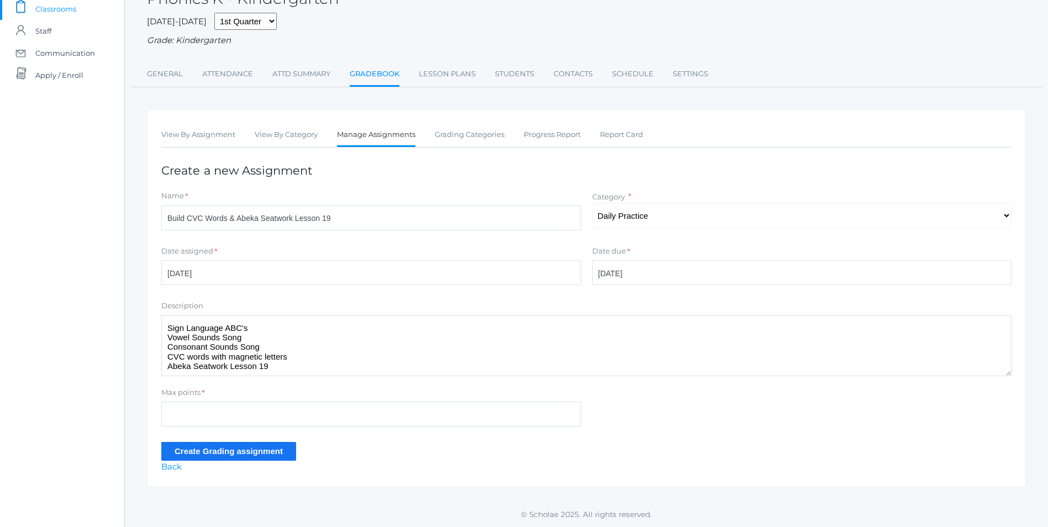
type textarea "Sign Language ABC's Vowel Sounds Song Consonant Sounds Song CVC words with magn…"
click at [924, 59] on div "Go to Classrooms Phonics K - Kindergarten [DATE]-[DATE] 1st Quarter 2nd Quarter…" at bounding box center [586, 29] width 879 height 115
click at [218, 401] on div "Max points *" at bounding box center [371, 394] width 420 height 15
click at [217, 408] on input "Max points" at bounding box center [371, 414] width 420 height 25
type input "10"
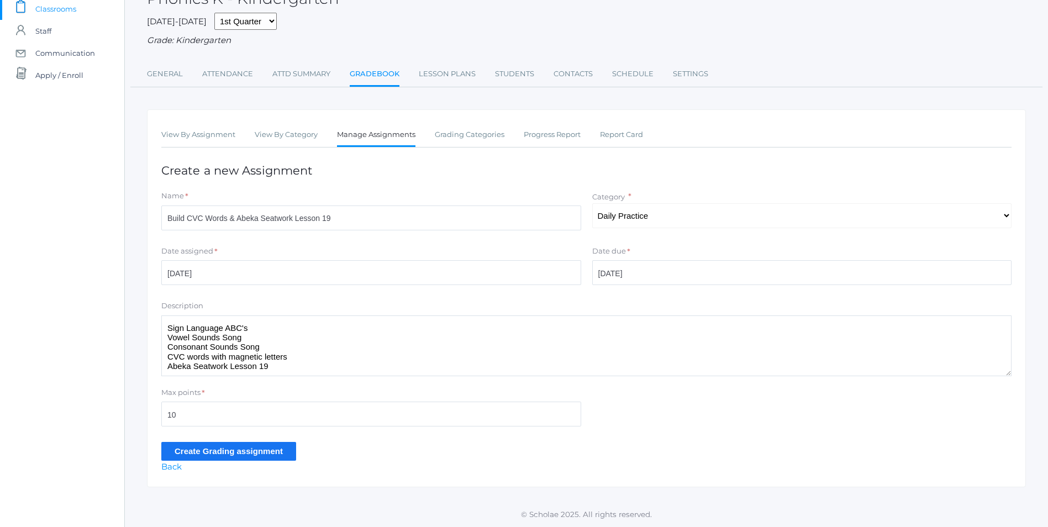
click at [249, 451] on input "Create Grading assignment" at bounding box center [228, 451] width 135 height 18
